Goal: Communication & Community: Ask a question

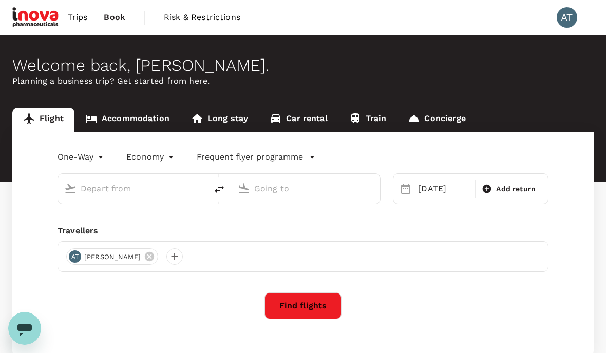
type input "[PERSON_NAME] (JHB)"
type input "Sultan [PERSON_NAME] [PERSON_NAME] (SZB)"
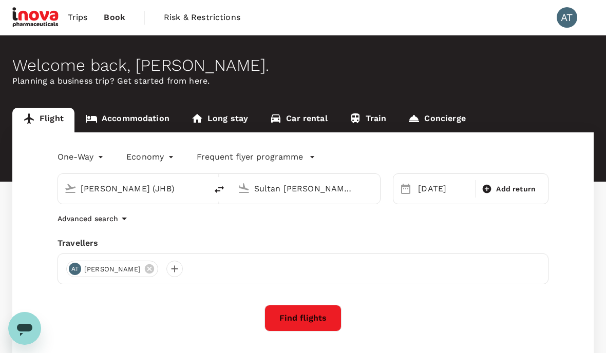
click at [80, 15] on span "Trips" at bounding box center [78, 17] width 20 height 12
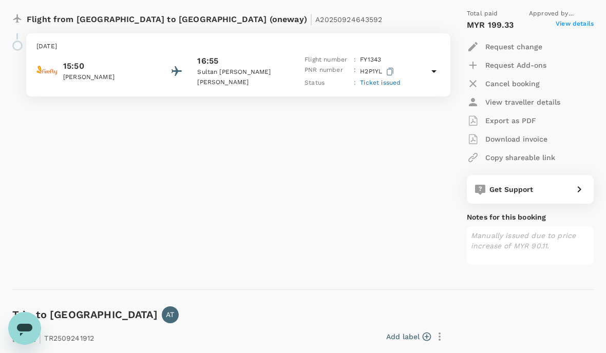
scroll to position [466, 0]
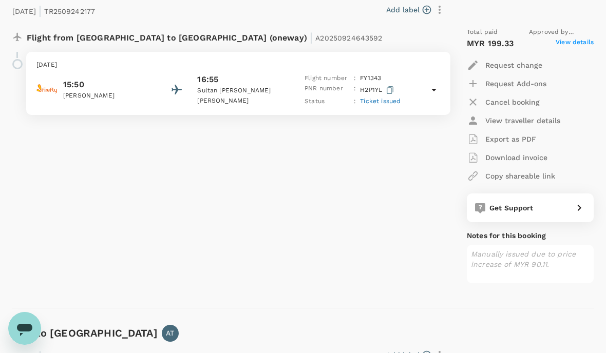
click at [393, 101] on span "Ticket issued" at bounding box center [380, 101] width 41 height 7
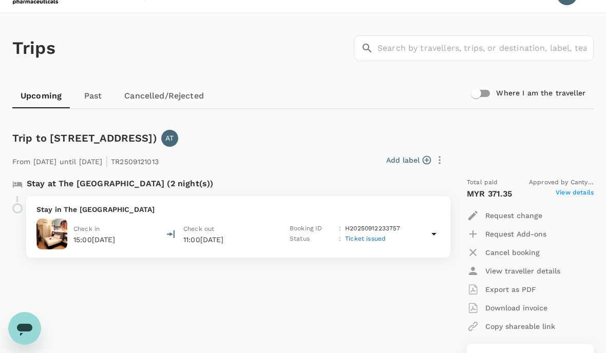
scroll to position [0, 0]
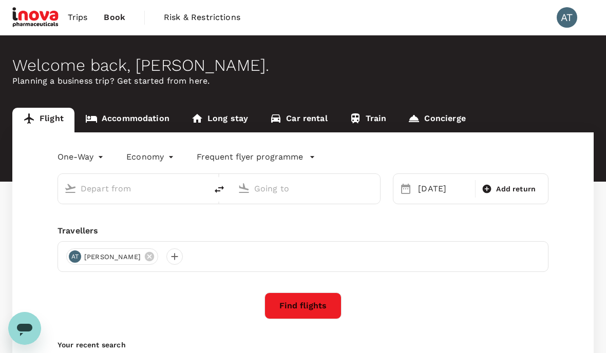
type input "[PERSON_NAME] (JHB)"
type input "Sultan [PERSON_NAME] [PERSON_NAME] (SZB)"
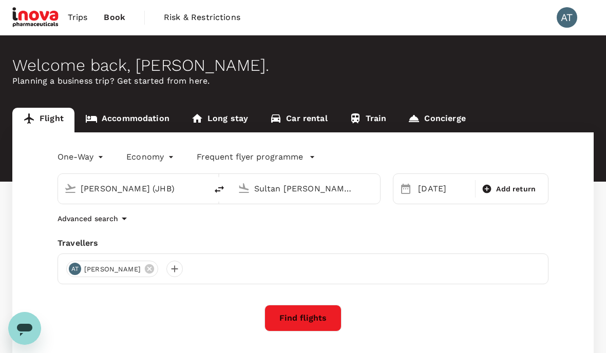
click at [73, 16] on span "Trips" at bounding box center [78, 17] width 20 height 12
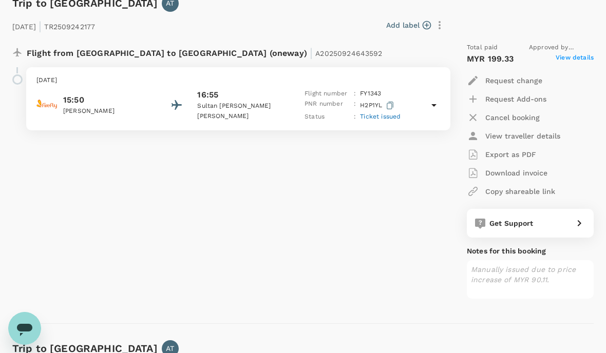
scroll to position [416, 0]
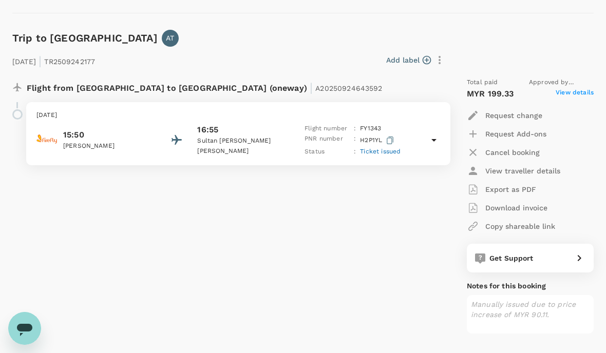
click at [585, 95] on span "View details" at bounding box center [575, 94] width 38 height 12
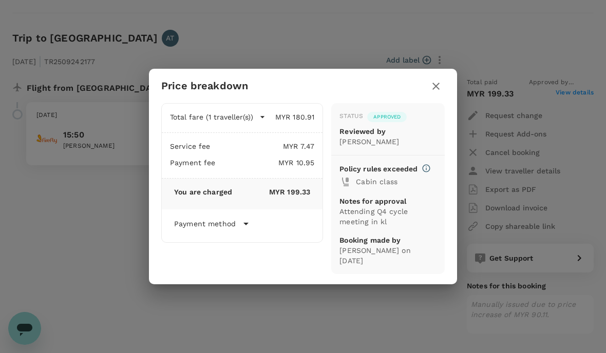
click at [255, 230] on div "Payment method" at bounding box center [242, 224] width 136 height 12
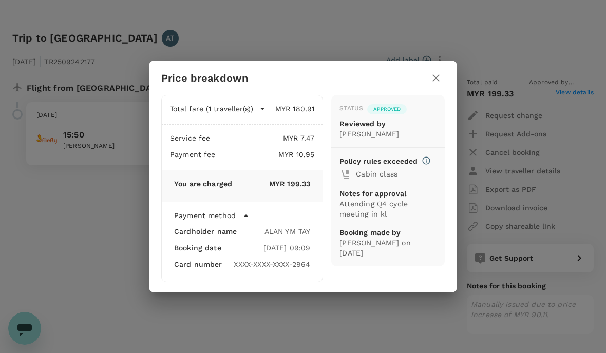
click at [435, 78] on icon "button" at bounding box center [436, 78] width 12 height 12
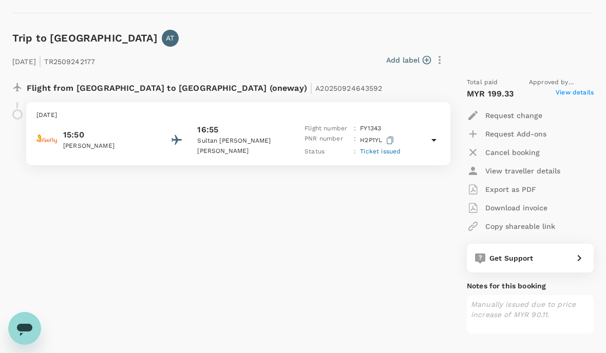
click at [541, 253] on div "Get Support" at bounding box center [527, 256] width 84 height 14
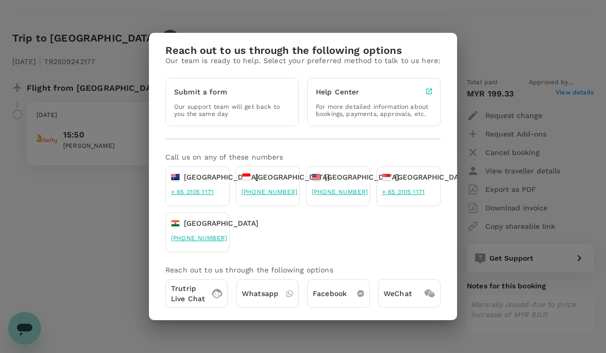
click at [202, 294] on p "Trutrip Live Chat" at bounding box center [188, 294] width 34 height 21
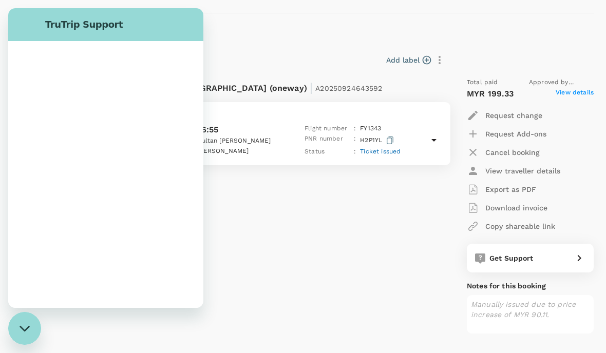
scroll to position [0, 0]
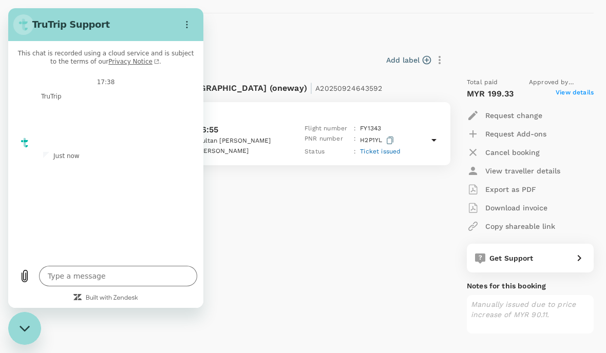
type textarea "x"
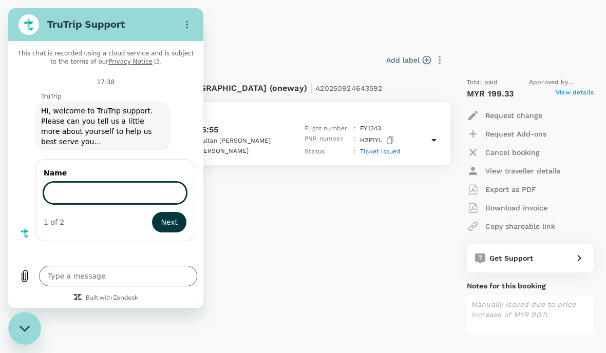
click at [97, 190] on input "Name" at bounding box center [115, 193] width 143 height 22
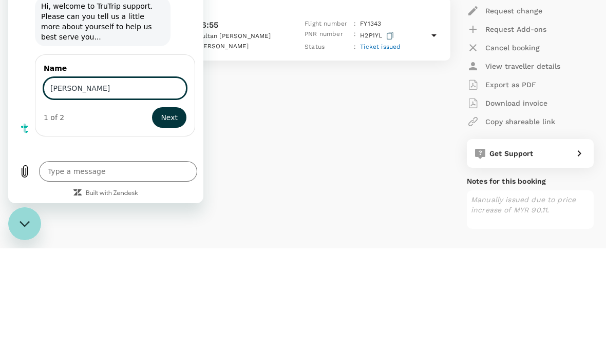
type input "[PERSON_NAME]"
click at [173, 118] on span "Next" at bounding box center [169, 117] width 17 height 12
type textarea "x"
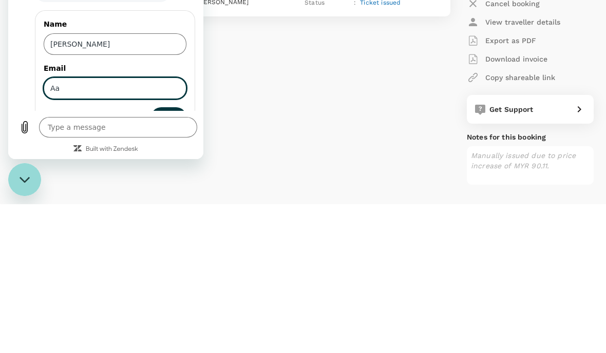
type input "A"
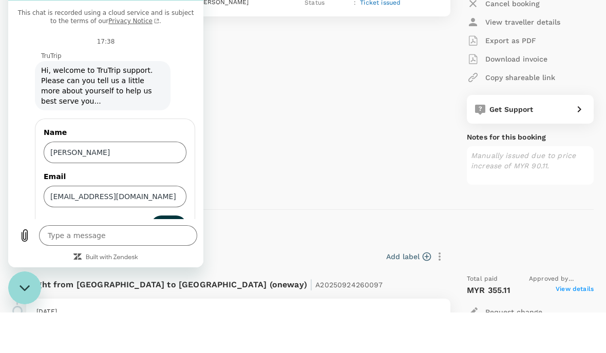
type input "[EMAIL_ADDRESS][DOMAIN_NAME]"
click at [174, 228] on span "Send" at bounding box center [169, 226] width 18 height 12
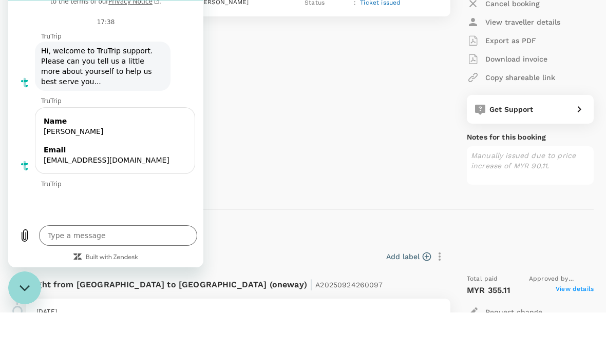
scroll to position [20, 0]
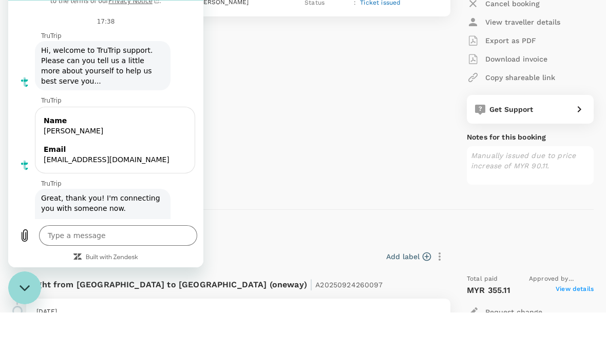
type textarea "x"
click at [122, 246] on textarea at bounding box center [118, 236] width 158 height 21
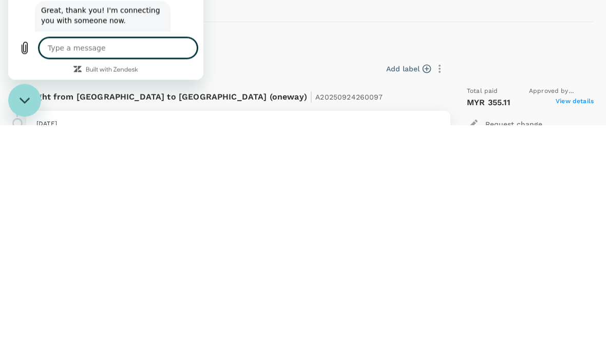
type textarea "I"
type textarea "x"
type textarea "I"
type textarea "x"
type textarea "I n"
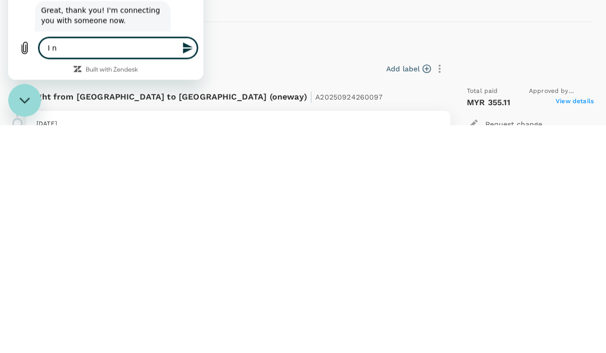
type textarea "x"
type textarea "I ni"
type textarea "x"
type textarea "I nit"
type textarea "x"
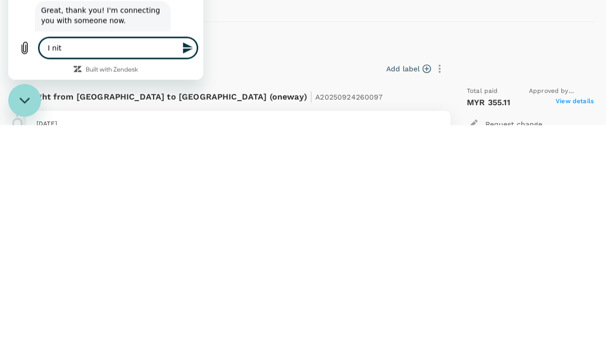
type textarea "I nit"
type textarea "x"
type textarea "I nit y"
type textarea "x"
type textarea "I nit ye"
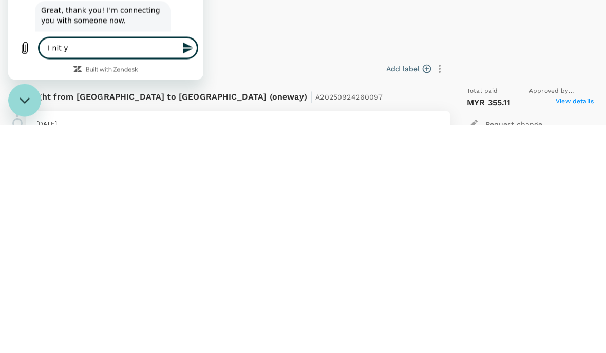
type textarea "x"
type textarea "I nit yet"
type textarea "x"
type textarea "I nit yet"
type textarea "x"
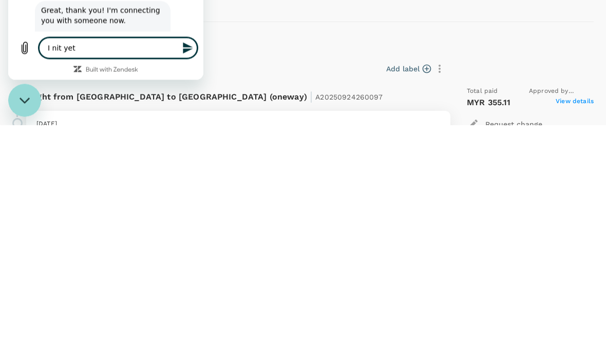
type textarea "I nit yet r"
type textarea "x"
type textarea "I nit yet re"
type textarea "x"
type textarea "I nit yet rec"
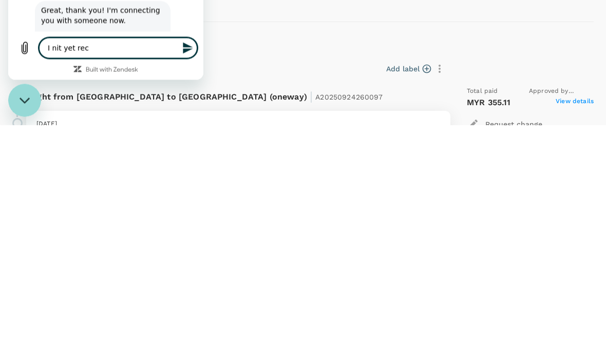
type textarea "x"
type textarea "I nit yet received"
type textarea "x"
type textarea "I nit yet received"
type textarea "x"
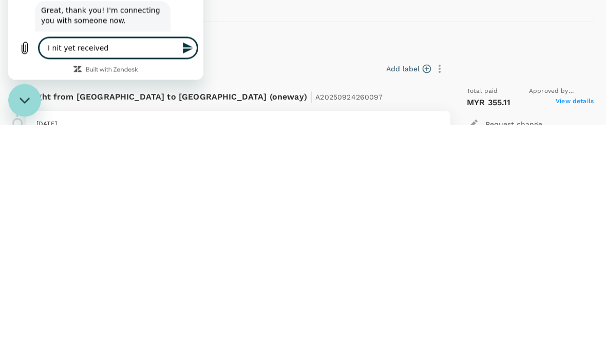
type textarea "I nit yet received m"
type textarea "x"
type textarea "I nit yet received my"
type textarea "x"
type textarea "I nit yet received my"
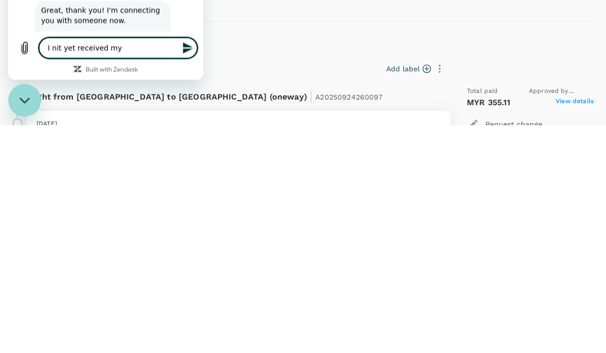
type textarea "x"
type textarea "I nit yet received my a"
type textarea "x"
type textarea "I nit yet received my ai"
type textarea "x"
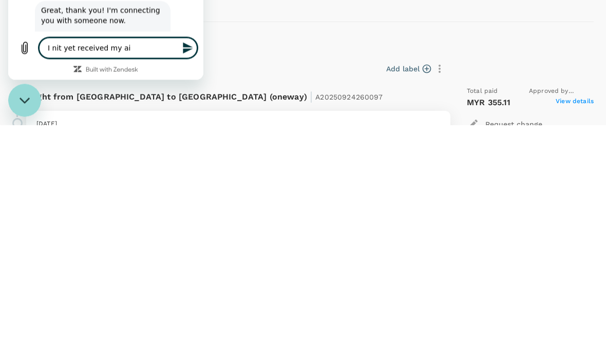
type textarea "I nit yet received my air"
type textarea "x"
type textarea "I nit yet received my air"
type textarea "x"
type textarea "I nit yet received my air t"
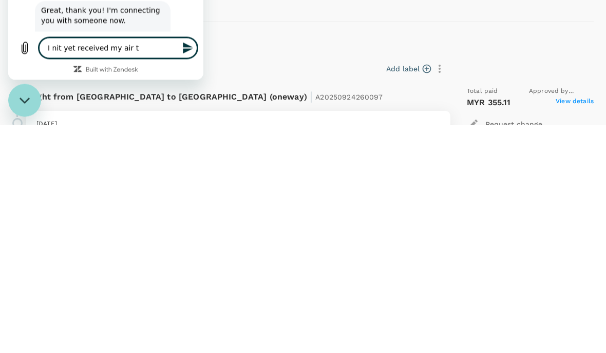
type textarea "x"
type textarea "I nit yet received my air ti"
type textarea "x"
type textarea "I nit yet received my air tic"
type textarea "x"
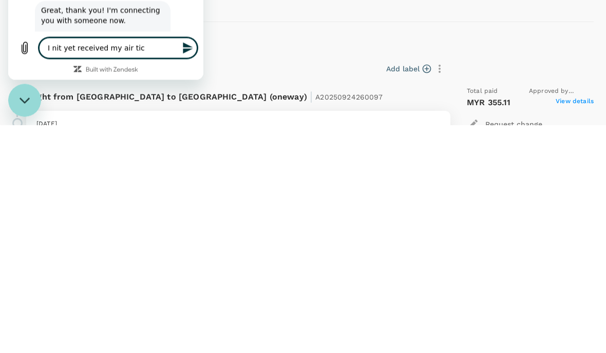
type textarea "I nit yet received my air tick"
type textarea "x"
type textarea "I nit yet received my air ticke"
type textarea "x"
type textarea "I nit yet received my air ticket"
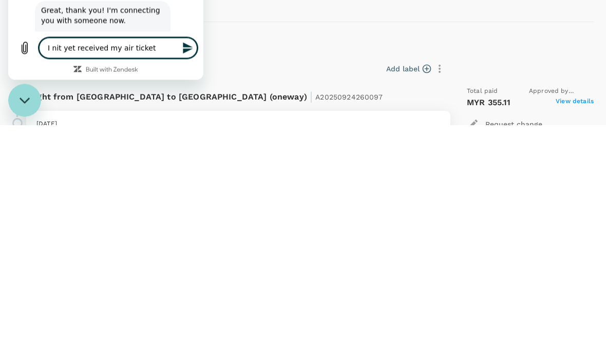
type textarea "x"
type textarea "I nit yet received my air ticket"
type textarea "x"
type textarea "I nit yet received my air ticket a"
type textarea "x"
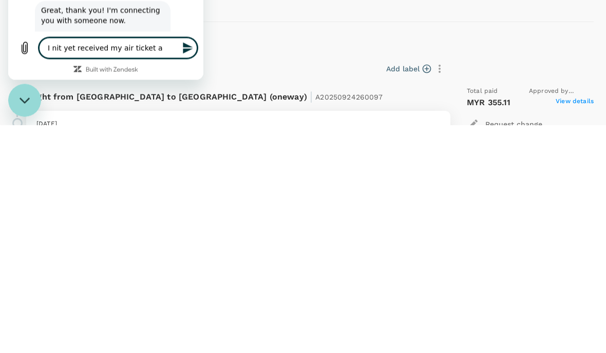
type textarea "I nit yet received my air ticket an"
type textarea "x"
type textarea "I nit yet received my air ticket ang"
type textarea "x"
type textarea "I nit yet received my air ticket and"
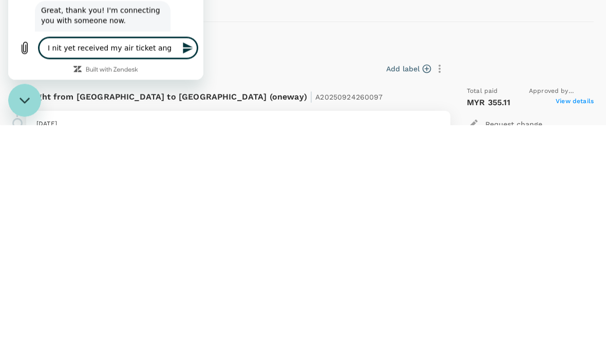
type textarea "x"
type textarea "I nit yet received my air ticket and"
type textarea "x"
type textarea "I nit yet received my air ticket and i"
type textarea "x"
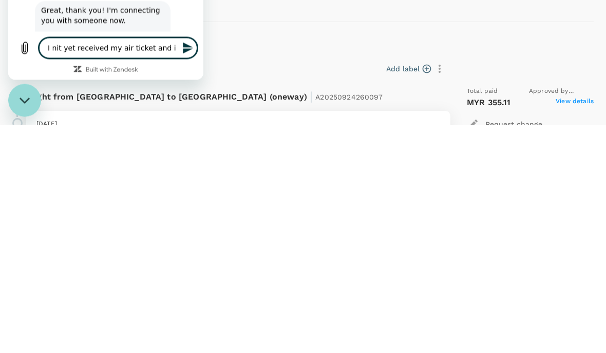
type textarea "I nit yet received my air ticket and in"
type textarea "x"
type textarea "I nit yet received my air ticket and inv"
type textarea "x"
type textarea "I nit yet received my air ticket and invi"
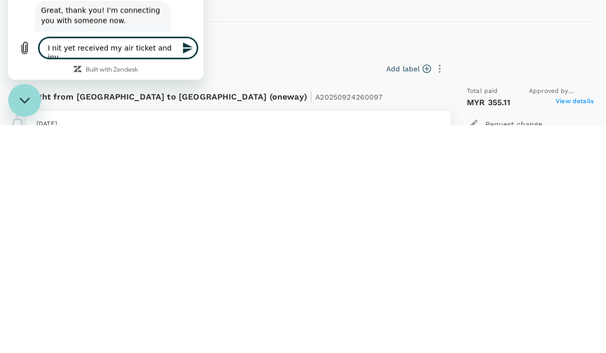
type textarea "x"
type textarea "I nit yet received my air ticket and inviu"
type textarea "x"
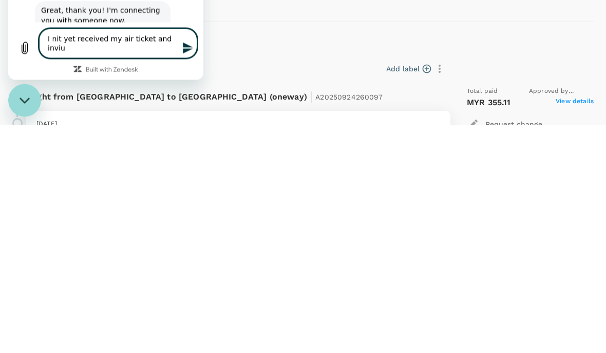
type textarea "I nit yet received my air ticket and inviuv"
type textarea "x"
type textarea "I nit yet received my air ticket and inviuve"
type textarea "x"
type textarea "I nit yet received my air ticket and invoice"
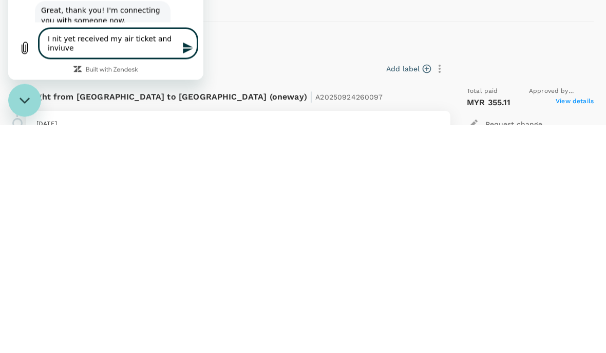
type textarea "x"
type textarea "I nit yet received my air ticket and invoice"
type textarea "x"
type textarea "I nit yet received my air ticket and invoice f"
type textarea "x"
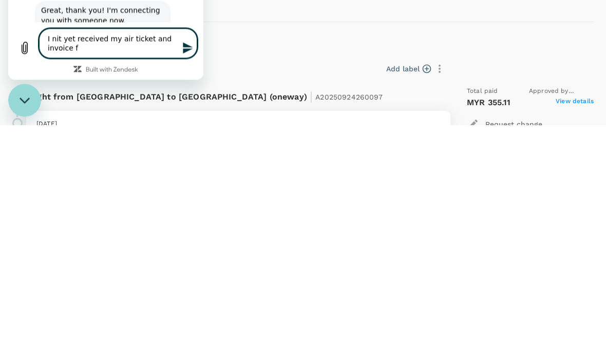
type textarea "I nit yet received my air ticket and invoice fo"
type textarea "x"
type textarea "I nit yet received my air ticket and invoice for"
type textarea "x"
type textarea "I nit yet received my air ticket and invoice form"
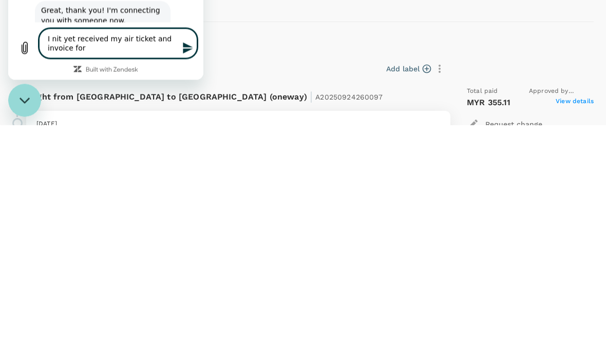
type textarea "x"
type textarea "I nit yet received my air ticket and invoice formm"
type textarea "x"
type textarea "I nit yet received my air ticket and invoice formmy"
type textarea "x"
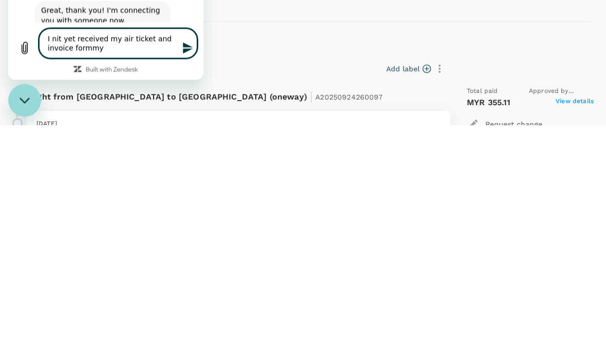
type textarea "I nit yet received my air ticket and invoice formmyn"
type textarea "x"
type textarea "I nit yet received my air ticket and invoice formmynf"
type textarea "x"
type textarea "I nit yet received my air ticket and invoice formmynfl"
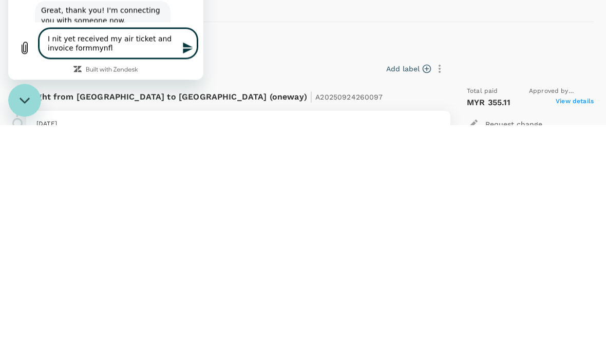
type textarea "x"
type textarea "I nit yet received my air ticket and invoice formmynfli"
type textarea "x"
type textarea "I nit yet received my air ticket and invoice formmynflig"
type textarea "x"
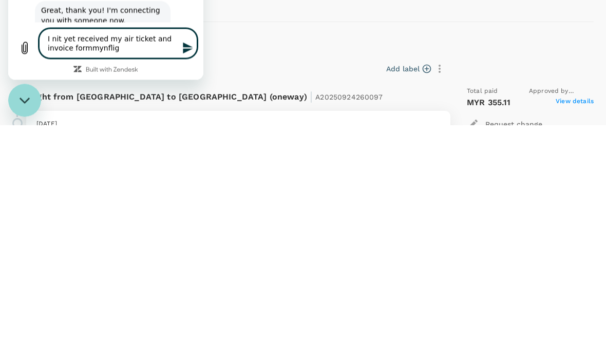
type textarea "I nit yet received my air ticket and invoice formmynfligh"
type textarea "x"
type textarea "I nit yet received my air ticket and invoice for my flight"
type textarea "x"
type textarea "I nit yet received my air ticket and invoice for my flight"
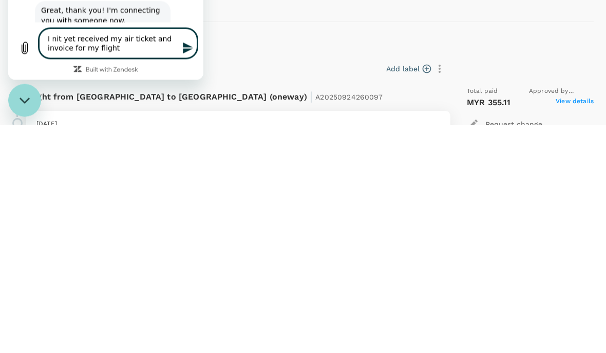
type textarea "x"
type textarea "I nit yet received my air ticket and invoice for my flight b"
type textarea "x"
type textarea "I nit yet received my air ticket and invoice for my flight bo"
type textarea "x"
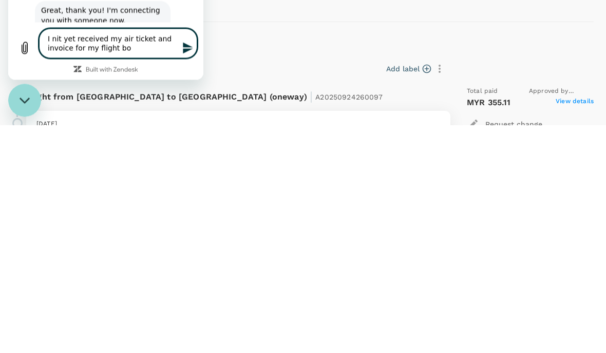
type textarea "I nit yet received my air ticket and invoice for my flight boo"
type textarea "x"
type textarea "I nit yet received my air ticket and invoice for my flight book"
type textarea "x"
type textarea "I nit yet received my air ticket and invoice for my flight booki"
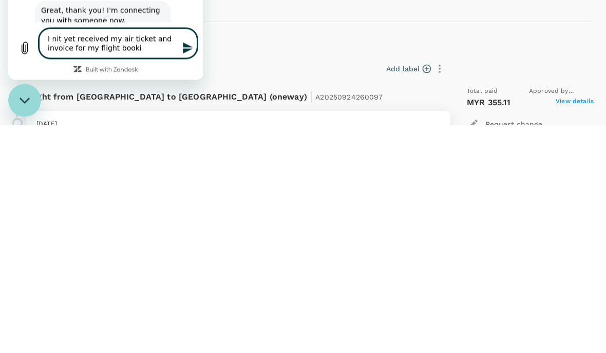
type textarea "x"
type textarea "I nit yet received my air ticket and invoice for my flight bookin"
type textarea "x"
type textarea "I nit yet received my air ticket and invoice for my flight booking"
type textarea "x"
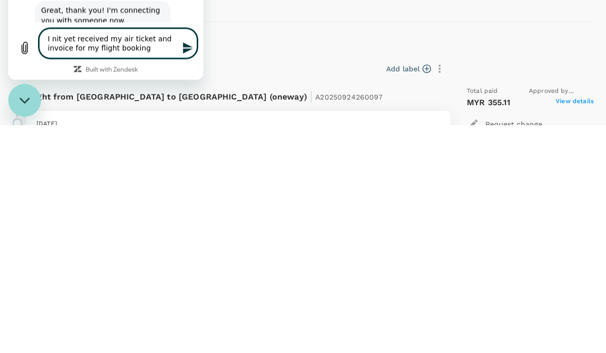
type textarea "I nit yet received my air ticket and invoice for my flight booking"
type textarea "x"
type textarea "I nit yet received my air ticket and invoice for my flight booking w"
type textarea "x"
type textarea "I nit yet received my air ticket and invoice for my flight booking wi"
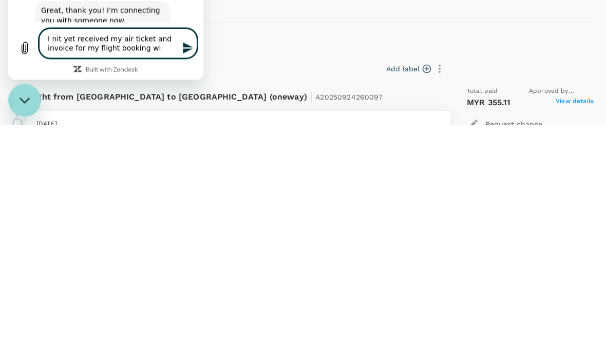
type textarea "x"
type textarea "I nit yet received my air ticket and invoice for my flight booking wit"
type textarea "x"
type textarea "I nit yet received my air ticket and invoice for my flight booking with"
type textarea "x"
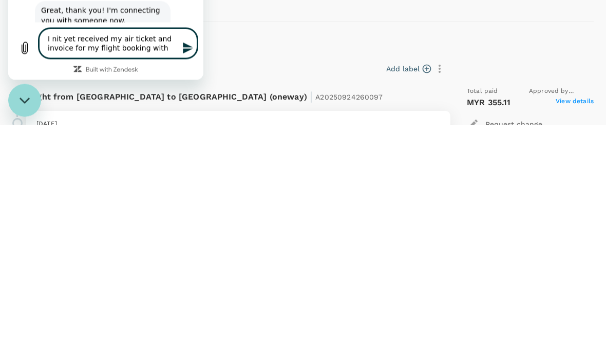
type textarea "I nit yet received my air ticket and invoice for my flight booking with"
type textarea "x"
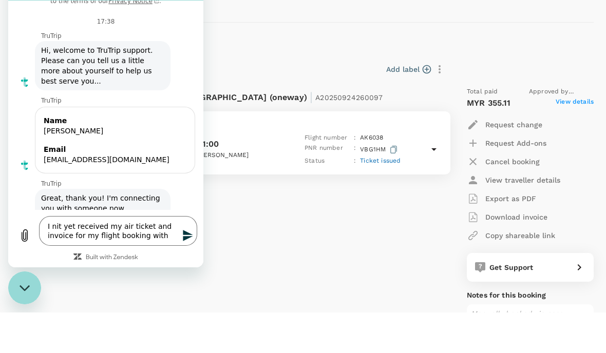
click at [174, 246] on textarea "I nit yet received my air ticket and invoice for my flight booking with" at bounding box center [118, 231] width 158 height 30
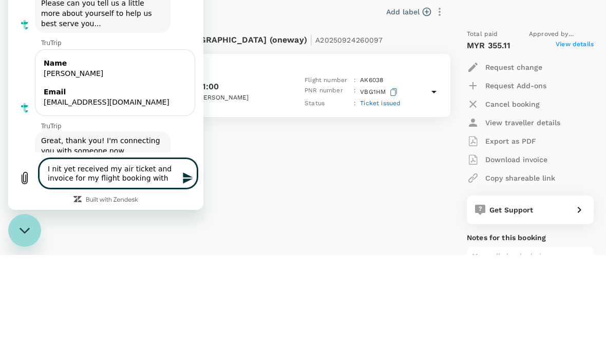
scroll to position [29, 0]
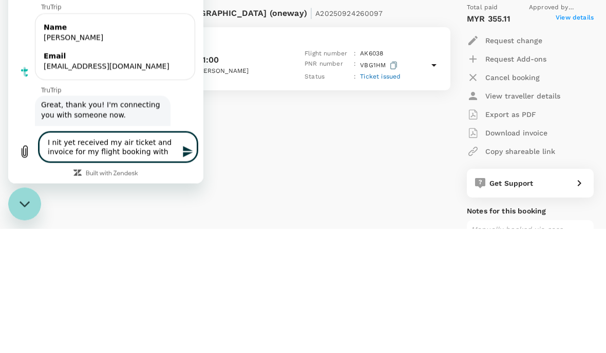
type textarea "I nit yet received my air ticket and invoice for my flight booking with r"
type textarea "x"
type textarea "I nit yet received my air ticket and invoice for my flight booking with re"
type textarea "x"
type textarea "I nit yet received my air ticket and invoice for my flight booking with ref"
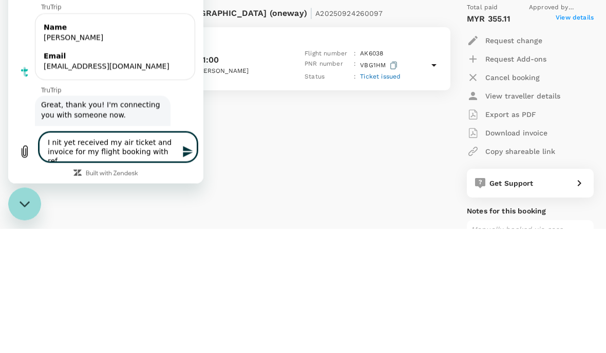
type textarea "x"
type textarea "I nit yet received my air ticket and invoice for my flight booking with refe"
type textarea "x"
type textarea "I nit yet received my air ticket and invoice for my flight booking with referen…"
type textarea "x"
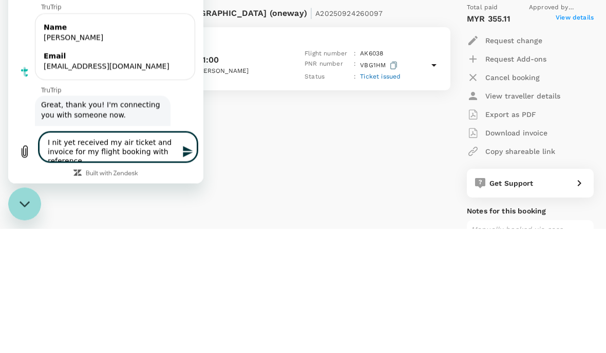
type textarea "I nit yet received my air ticket and invoice for my flight booking with referen…"
type textarea "x"
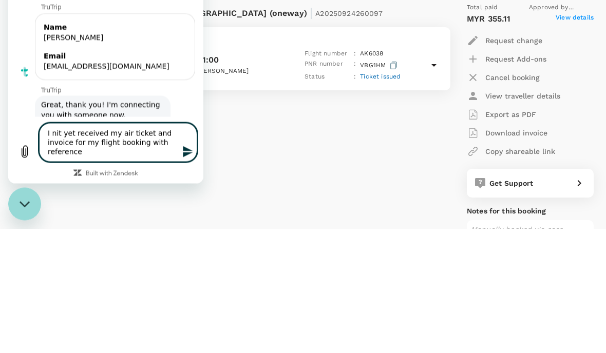
type textarea "I nit yet received my air ticket and invoice for my flight booking with referen…"
type textarea "x"
type textarea "I nit yet received my air ticket and invoice for my flight booking with referen…"
type textarea "x"
type textarea "I nit yet received my air ticket and invoice for my flight booking with referen…"
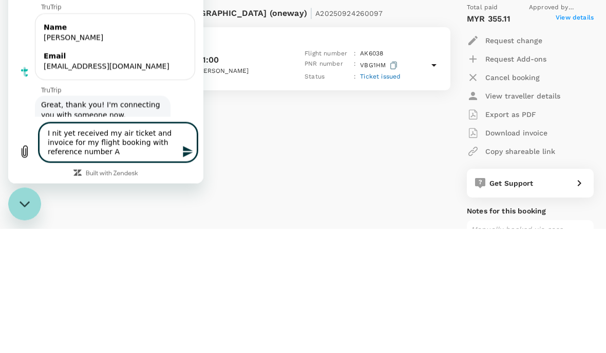
type textarea "x"
type textarea "I nit yet received my air ticket and invoice for my flight booking with referen…"
type textarea "x"
type textarea "I nit yet received my air ticket and invoice for my flight booking with referen…"
type textarea "x"
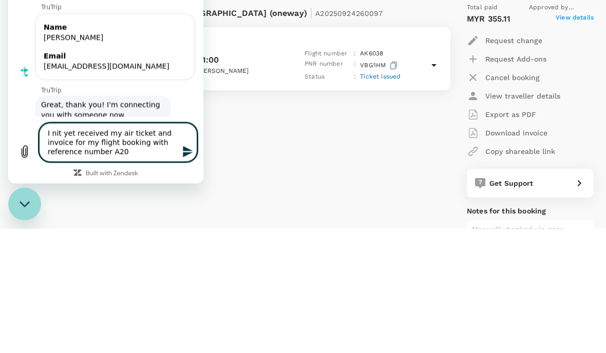
type textarea "I nit yet received my air ticket and invoice for my flight booking with referen…"
type textarea "x"
type textarea "I nit yet received my air ticket and invoice for my flight booking with referen…"
type textarea "x"
type textarea "I nit yet received my air ticket and invoice for my flight booking with referen…"
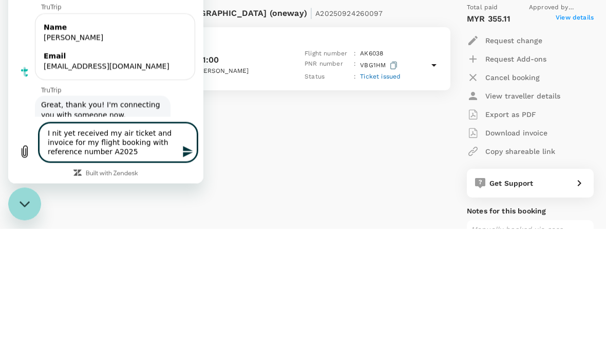
type textarea "x"
type textarea "I nit yet received my air ticket and invoice for my flight booking with referen…"
type textarea "x"
type textarea "I nit yet received my air ticket and invoice for my flight booking with referen…"
type textarea "x"
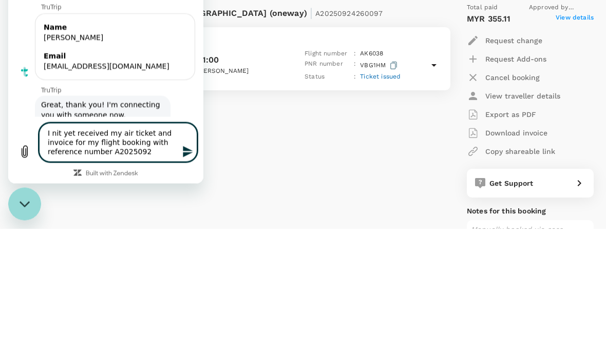
type textarea "I nit yet received my air ticket and invoice for my flight booking with referen…"
type textarea "x"
type textarea "I nit yet received my air ticket and invoice for my flight booking with referen…"
type textarea "x"
type textarea "I nit yet received my air ticket and invoice for my flight booking with referen…"
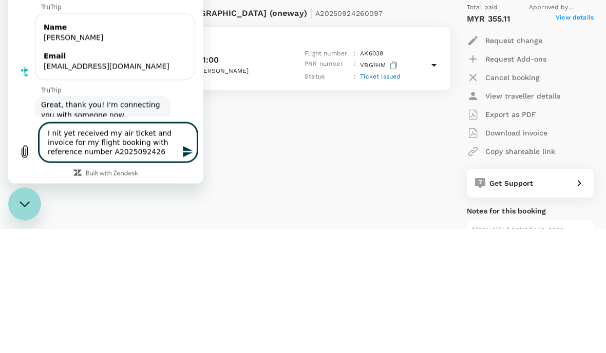
type textarea "x"
type textarea "I nit yet received my air ticket and invoice for my flight booking with referen…"
type textarea "x"
type textarea "I nit yet received my air ticket and invoice for my flight booking with referen…"
type textarea "x"
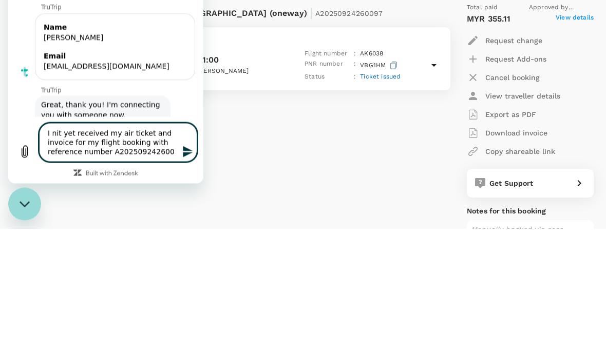
type textarea "I nit yet received my air ticket and invoice for my flight booking with referen…"
type textarea "x"
type textarea "I nit yet received my air ticket and invoice for my flight booking with referen…"
type textarea "x"
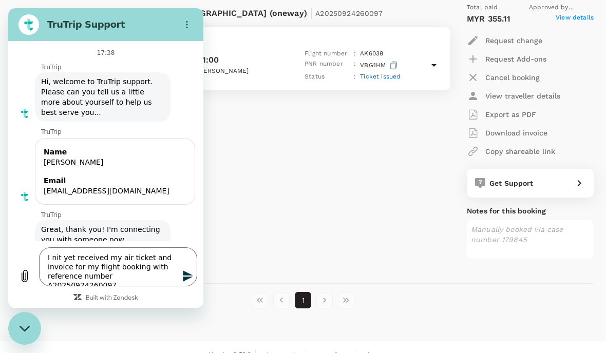
click at [189, 287] on textarea "I nit yet received my air ticket and invoice for my flight booking with referen…" at bounding box center [118, 267] width 158 height 39
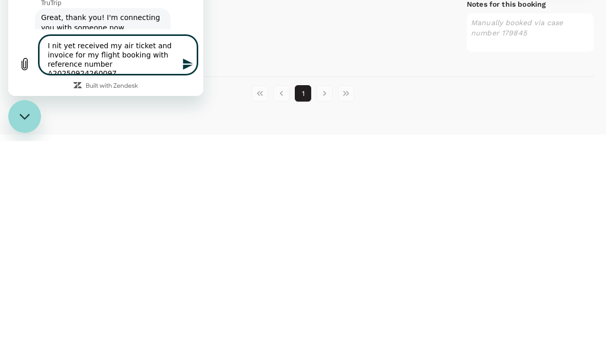
scroll to position [39, 0]
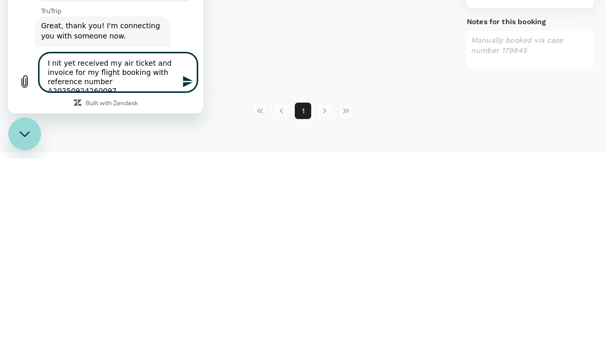
click at [56, 92] on textarea "I nit yet received my air ticket and invoice for my flight booking with referen…" at bounding box center [118, 72] width 158 height 39
type textarea "I nt yet received my air ticket and invoice for my flight booking with referenc…"
type textarea "x"
type textarea "I nott yet received my air ticket and invoice for my flight booking with refere…"
type textarea "x"
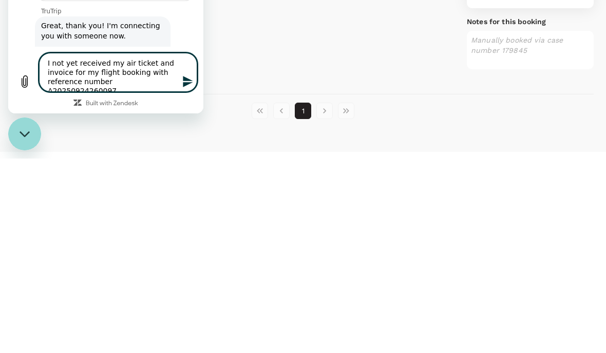
click at [196, 92] on button "Send message" at bounding box center [187, 81] width 21 height 21
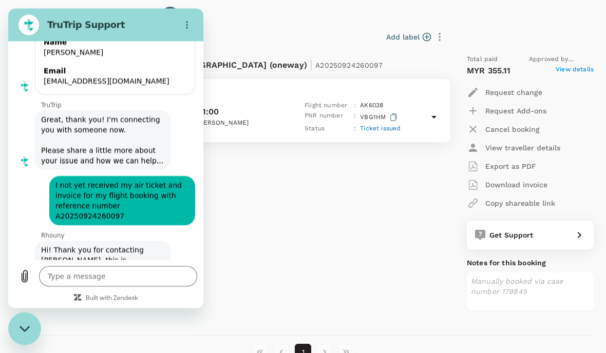
scroll to position [139, 0]
click at [133, 287] on textarea at bounding box center [118, 276] width 158 height 21
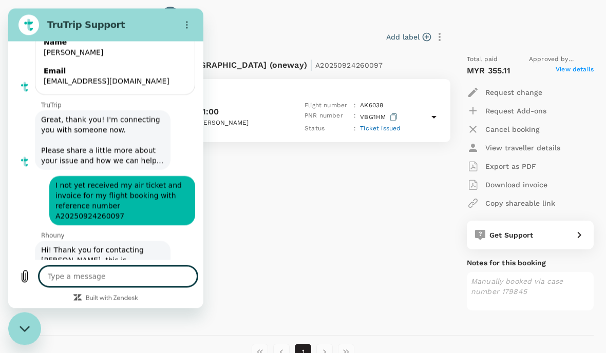
scroll to position [784, 0]
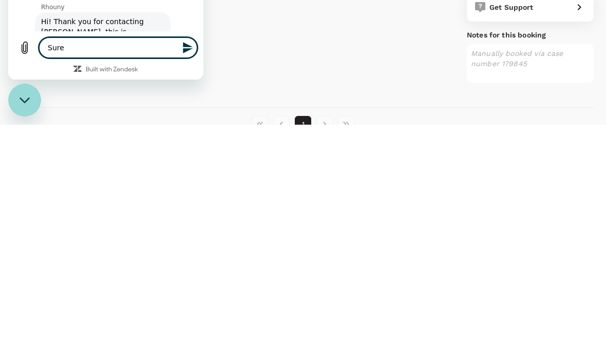
click at [185, 53] on icon "Send message" at bounding box center [188, 47] width 10 height 11
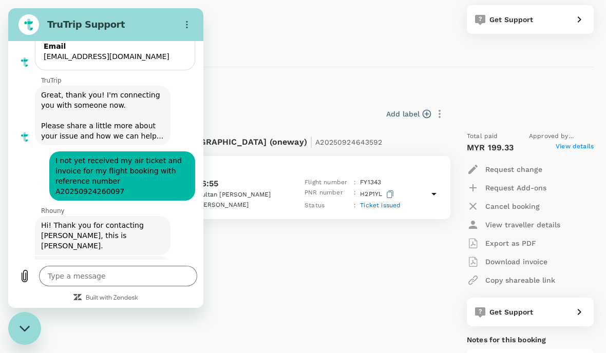
scroll to position [363, 0]
click at [136, 287] on textarea at bounding box center [118, 276] width 158 height 21
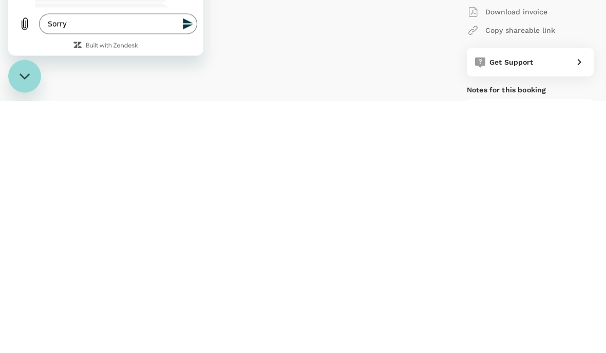
scroll to position [571, 0]
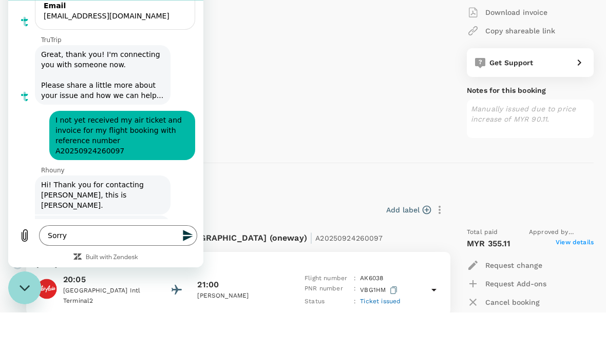
click at [70, 246] on textarea "Sorry" at bounding box center [118, 236] width 158 height 21
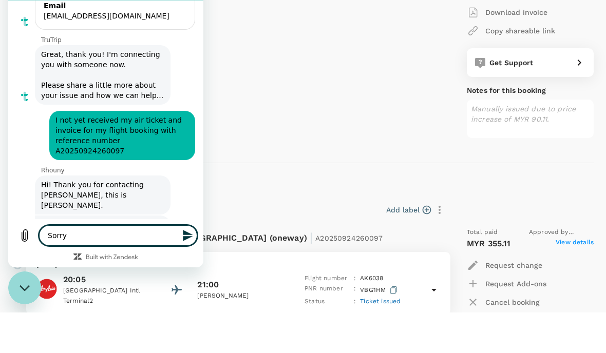
scroll to position [575, 0]
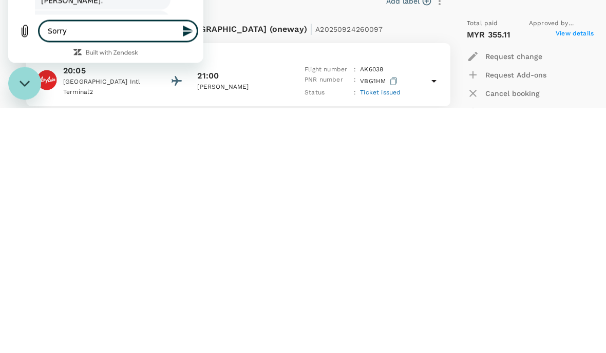
click at [188, 37] on icon "Send message" at bounding box center [188, 31] width 10 height 11
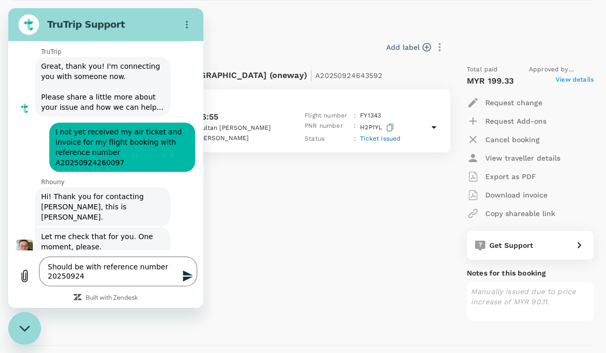
scroll to position [432, 0]
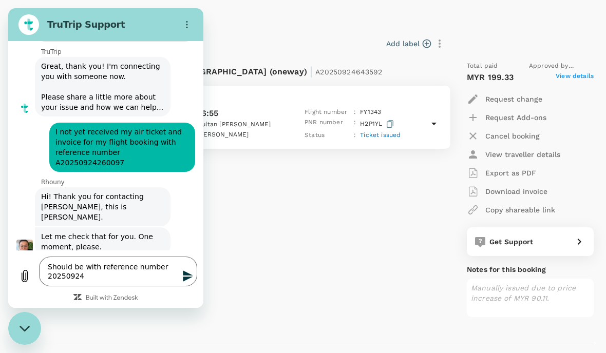
click at [117, 287] on textarea "Should be with reference number 20250924" at bounding box center [118, 272] width 158 height 30
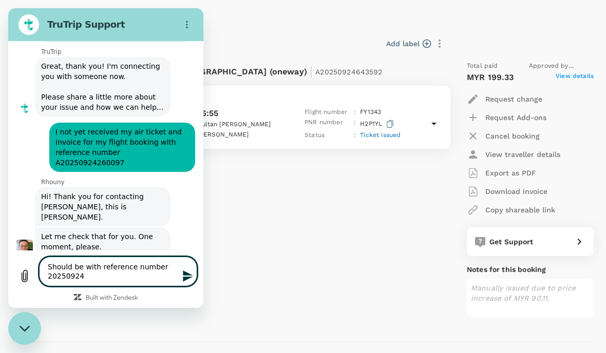
scroll to position [428, 0]
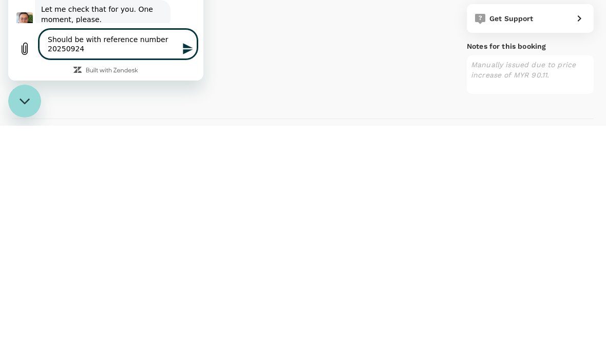
click at [102, 59] on textarea "Should be with reference number 20250924" at bounding box center [118, 44] width 158 height 30
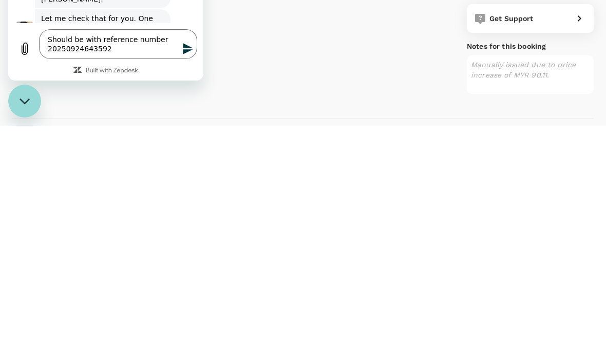
scroll to position [615, 0]
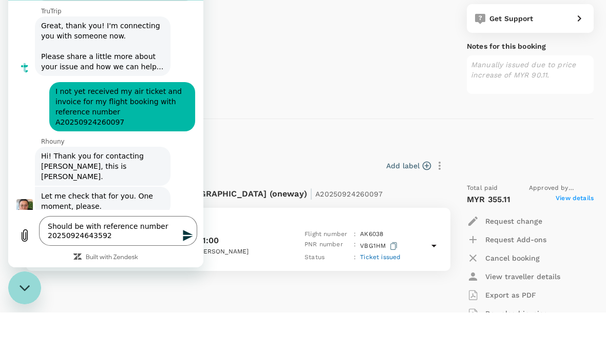
click at [193, 242] on icon "Send message" at bounding box center [188, 236] width 12 height 12
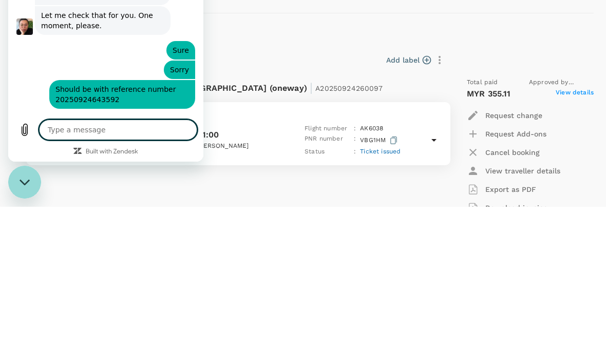
scroll to position [721, 0]
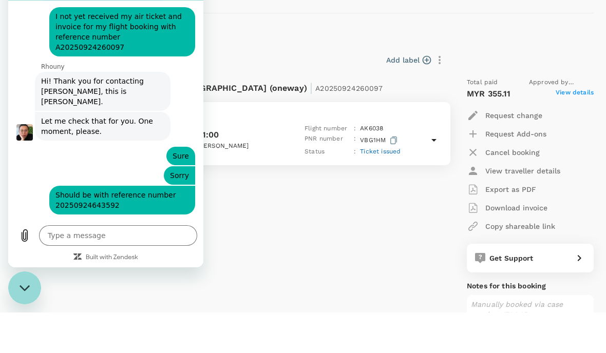
click at [57, 246] on textarea at bounding box center [118, 236] width 158 height 21
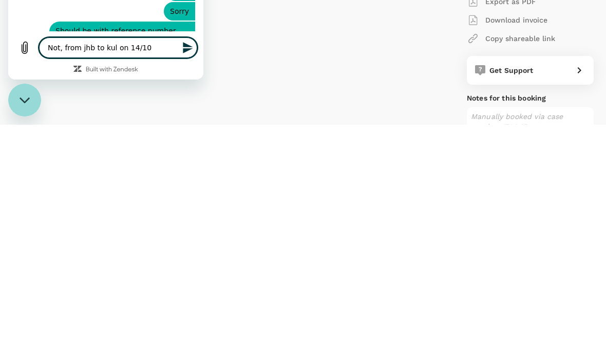
scroll to position [890, 0]
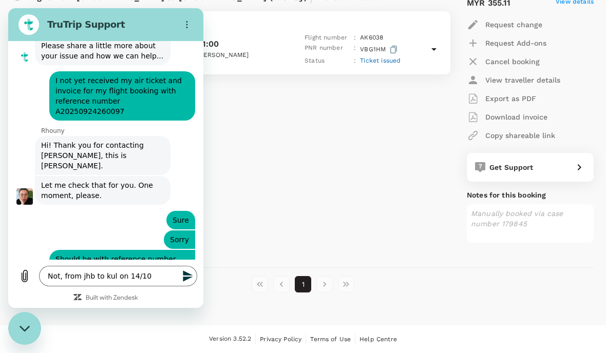
click at [191, 293] on div "Rhouny says: Just to confirm, this is your flight on the 17th of October from K…" at bounding box center [109, 318] width 187 height 50
click at [182, 293] on div "Rhouny says: Just to confirm, this is your flight on the 17th of October from K…" at bounding box center [109, 318] width 187 height 50
click at [190, 293] on div "Rhouny says: Just to confirm, this is your flight on the 17th of October from K…" at bounding box center [109, 318] width 187 height 50
click at [193, 293] on div "Rhouny says: Just to confirm, this is your flight on the 17th of October from K…" at bounding box center [109, 318] width 187 height 50
click at [188, 285] on p "Rhouny" at bounding box center [122, 289] width 162 height 8
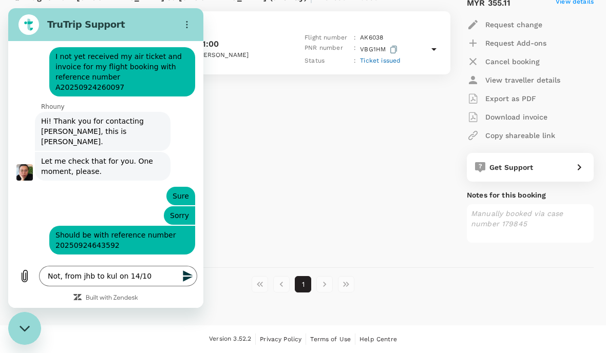
scroll to position [268, 0]
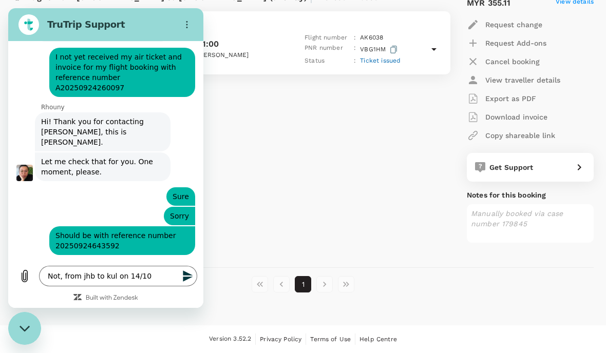
click at [186, 279] on div "Rhouny says: Just to confirm, this is your flight on the 17th of October from K…" at bounding box center [109, 295] width 187 height 50
click at [166, 280] on div "Rhouny says: Just to confirm, this is your flight on the 17th of October from K…" at bounding box center [103, 295] width 136 height 49
click at [188, 277] on div "Rhouny says: Just to confirm, this is your flight on the 17th of October from K…" at bounding box center [109, 295] width 187 height 50
click at [166, 281] on div "Rhouny says: Just to confirm, this is your flight on the 17th of October from K…" at bounding box center [103, 295] width 136 height 49
click at [22, 308] on div at bounding box center [105, 300] width 195 height 15
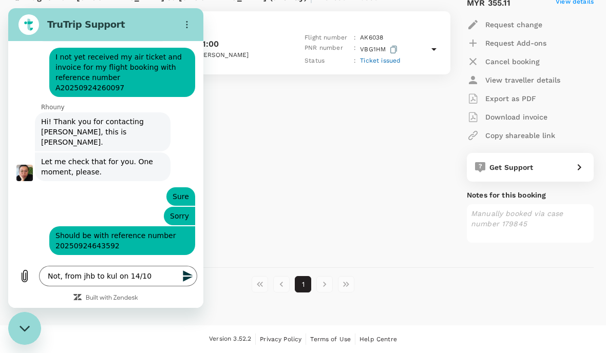
click at [187, 281] on div "Rhouny says: Just to confirm, this is your flight on the 17th of October from K…" at bounding box center [109, 295] width 187 height 50
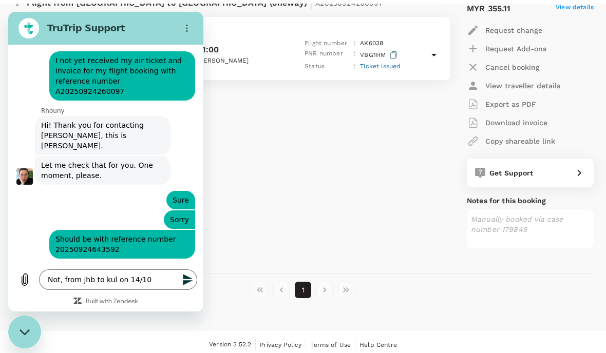
scroll to position [849, 0]
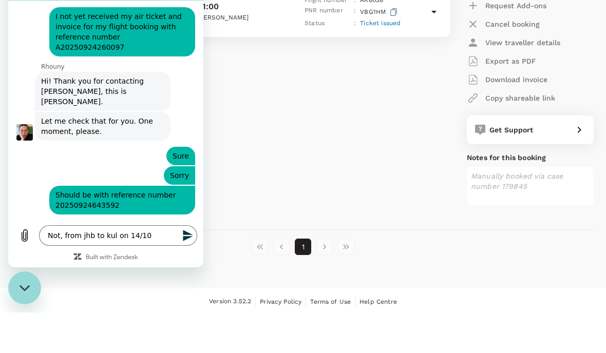
click at [163, 246] on textarea "Not, from jhb to kul on 14/10" at bounding box center [118, 236] width 158 height 21
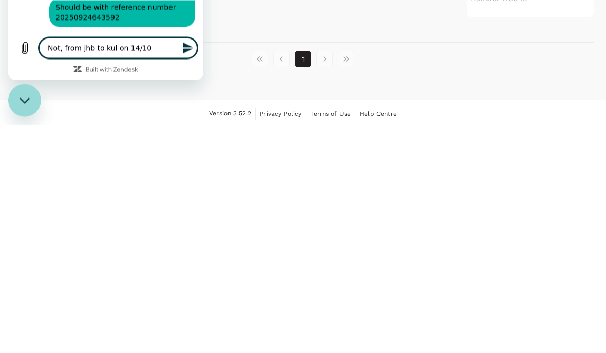
click at [185, 54] on icon "Send message" at bounding box center [188, 48] width 10 height 11
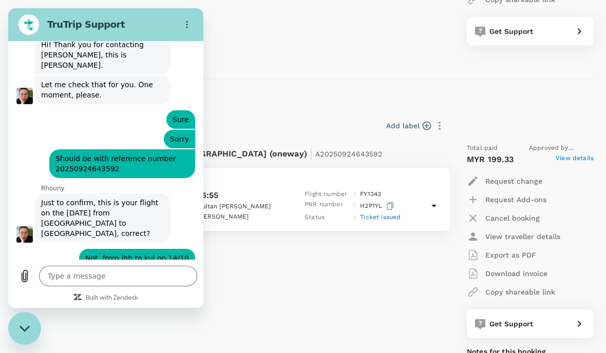
scroll to position [347, 0]
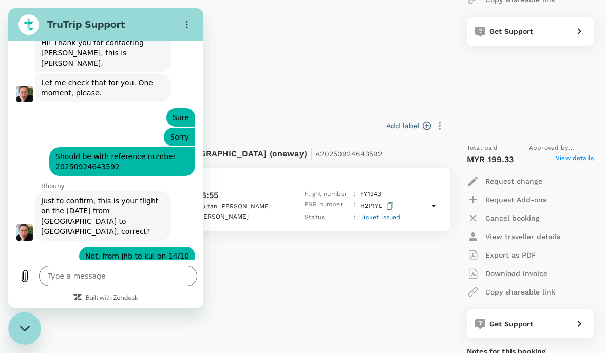
click at [139, 287] on textarea at bounding box center [118, 276] width 158 height 21
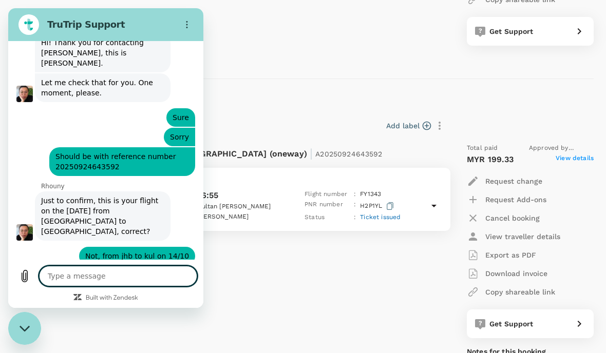
scroll to position [341, 0]
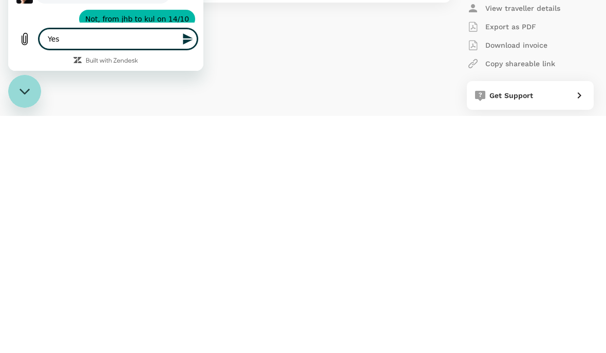
click at [183, 45] on icon "Send message" at bounding box center [188, 38] width 10 height 11
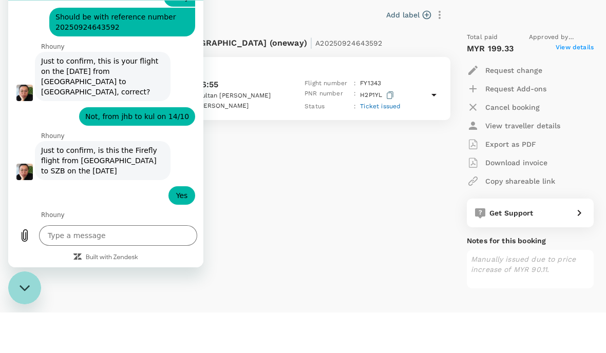
scroll to position [446, 0]
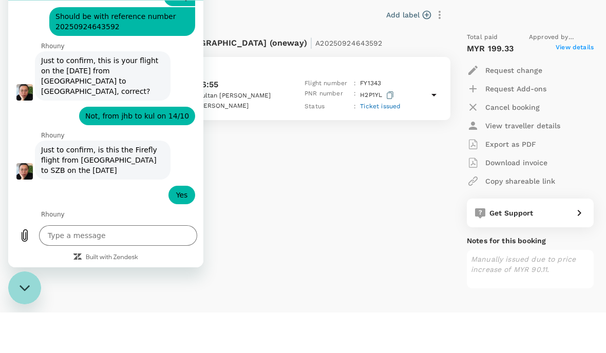
click at [159, 246] on textarea at bounding box center [118, 236] width 158 height 21
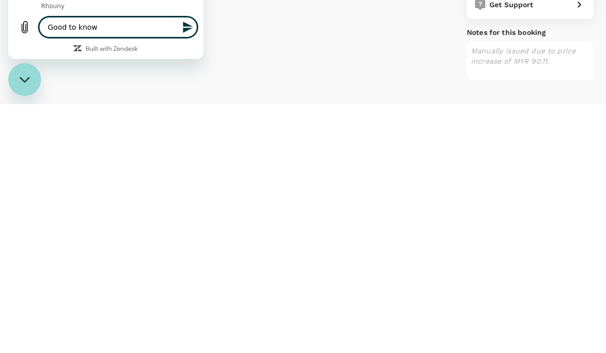
click at [188, 33] on icon "Send message" at bounding box center [188, 27] width 12 height 12
click at [189, 33] on icon "Send message" at bounding box center [188, 27] width 10 height 11
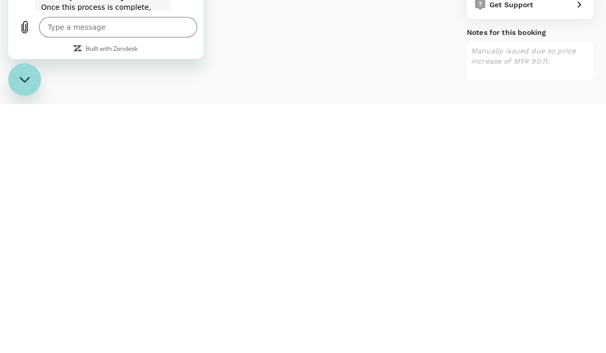
scroll to position [629, 0]
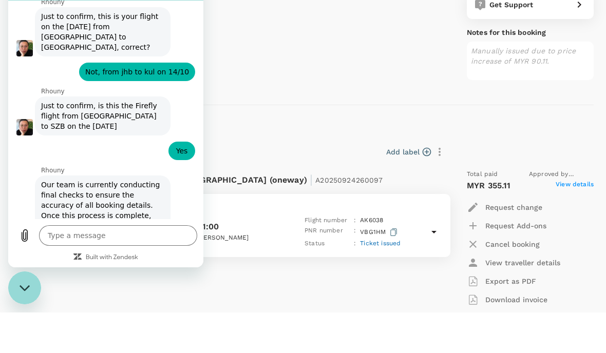
click at [29, 289] on icon "Close messaging window" at bounding box center [25, 288] width 11 height 7
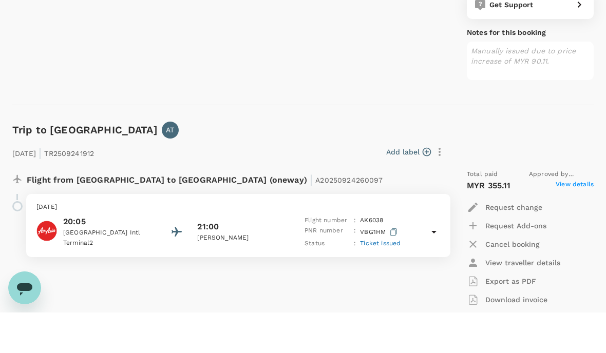
click at [22, 287] on icon "Open messaging window" at bounding box center [24, 290] width 15 height 12
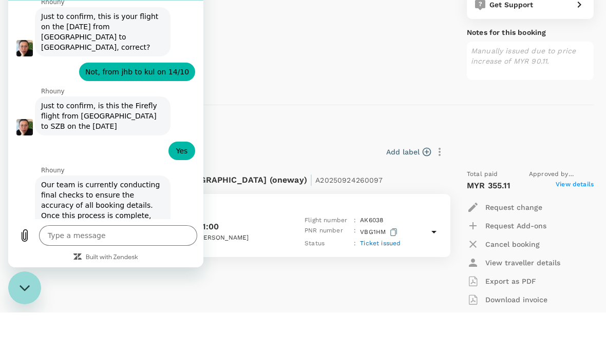
click at [25, 289] on icon "Close messaging window" at bounding box center [25, 288] width 11 height 7
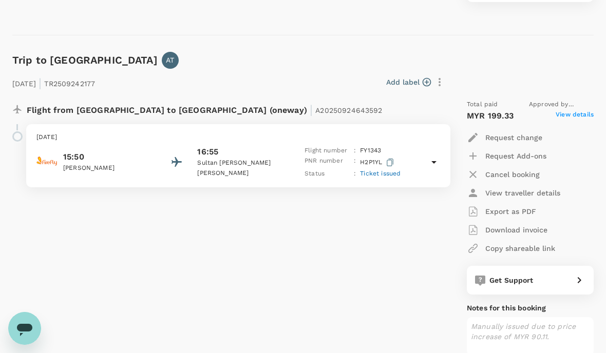
scroll to position [0, 0]
click at [32, 330] on icon "Open messaging window, 1 unread message" at bounding box center [24, 329] width 18 height 18
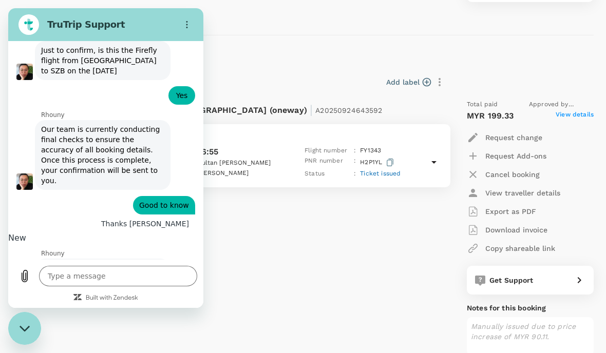
scroll to position [604, 0]
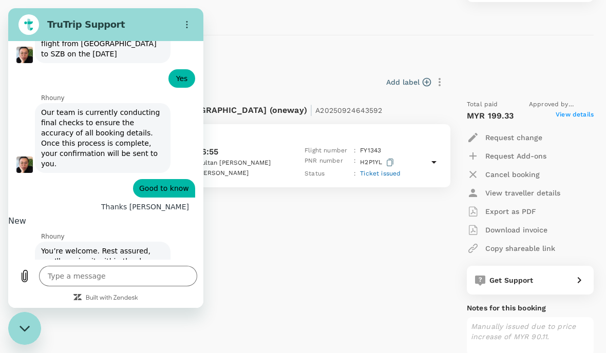
click at [148, 287] on textarea at bounding box center [118, 276] width 158 height 21
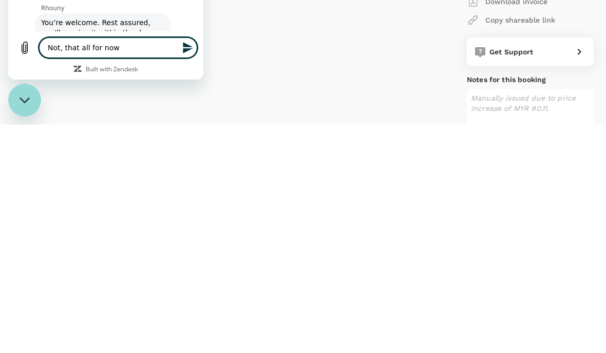
click at [184, 53] on icon "Send message" at bounding box center [188, 47] width 10 height 11
click at [181, 58] on button "Send message" at bounding box center [187, 48] width 21 height 21
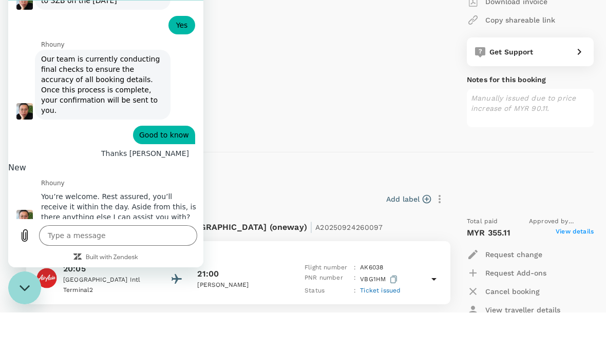
scroll to position [616, 0]
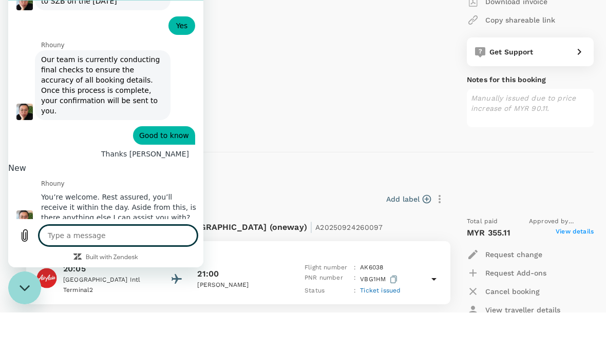
click at [29, 296] on div "Close messaging window" at bounding box center [24, 288] width 31 height 31
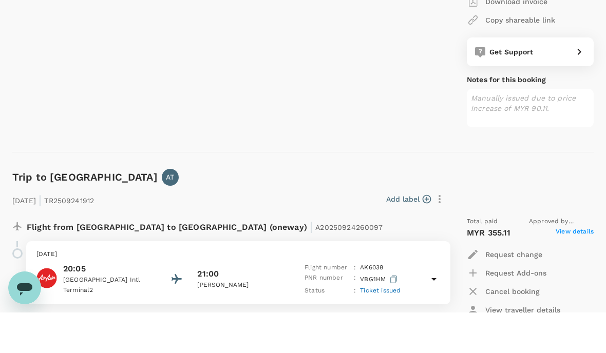
click at [27, 296] on icon "Open messaging window" at bounding box center [24, 288] width 18 height 18
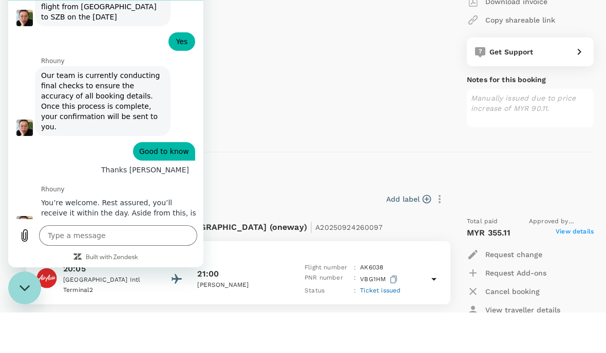
scroll to position [600, 0]
click at [20, 295] on div "Close messaging window" at bounding box center [24, 288] width 31 height 31
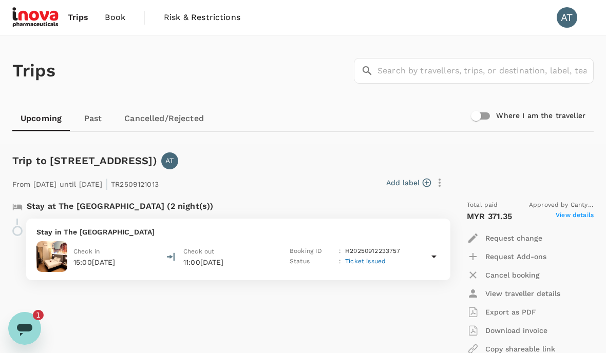
scroll to position [0, 0]
click at [30, 324] on icon "Open messaging window, 1 unread message" at bounding box center [24, 329] width 18 height 18
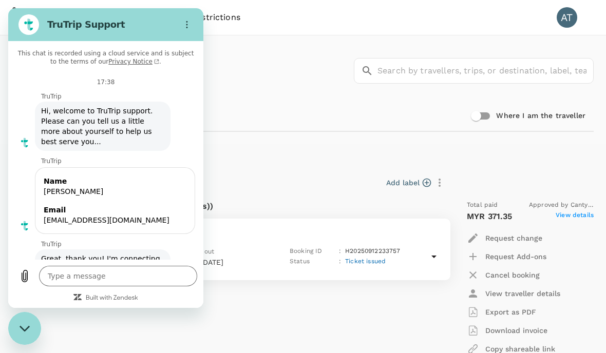
scroll to position [-1, 0]
click at [26, 326] on icon "Close messaging window" at bounding box center [25, 329] width 11 height 7
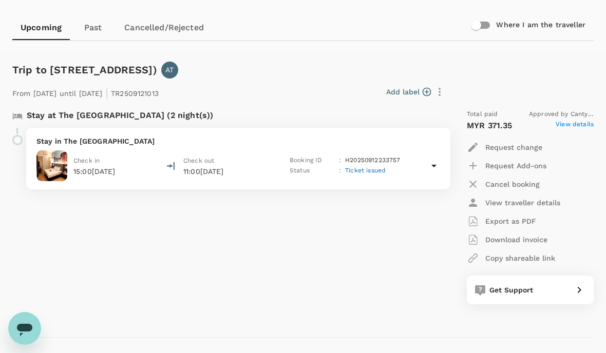
scroll to position [0, 0]
